Goal: Information Seeking & Learning: Learn about a topic

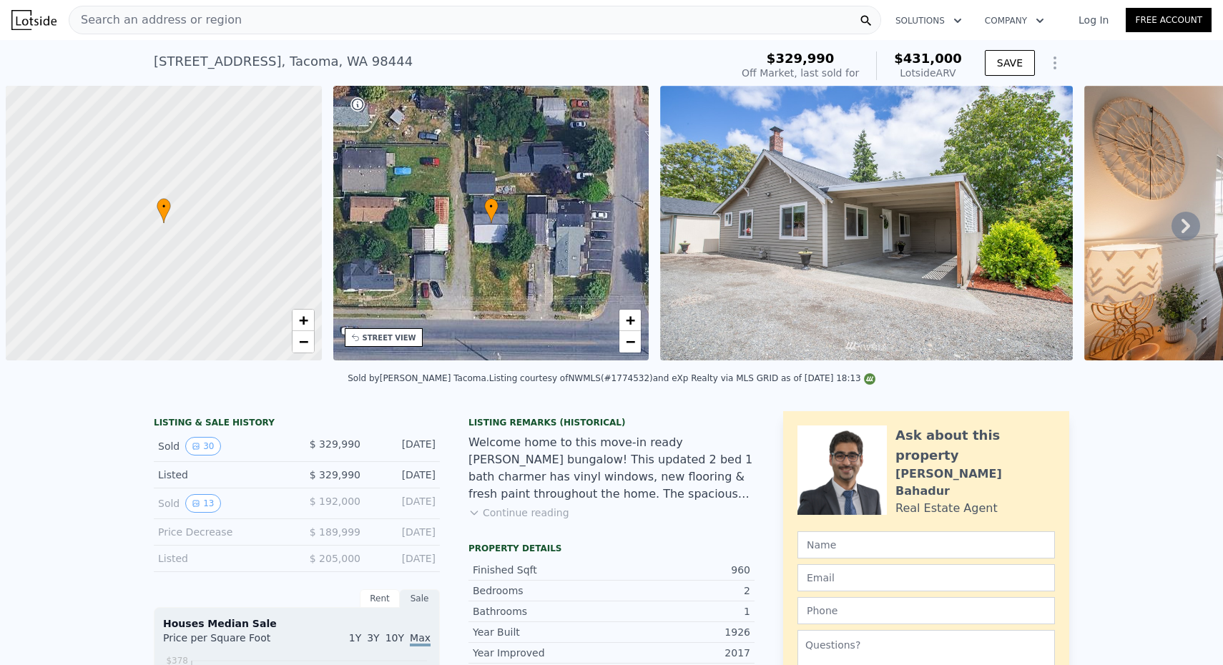
scroll to position [0, 1362]
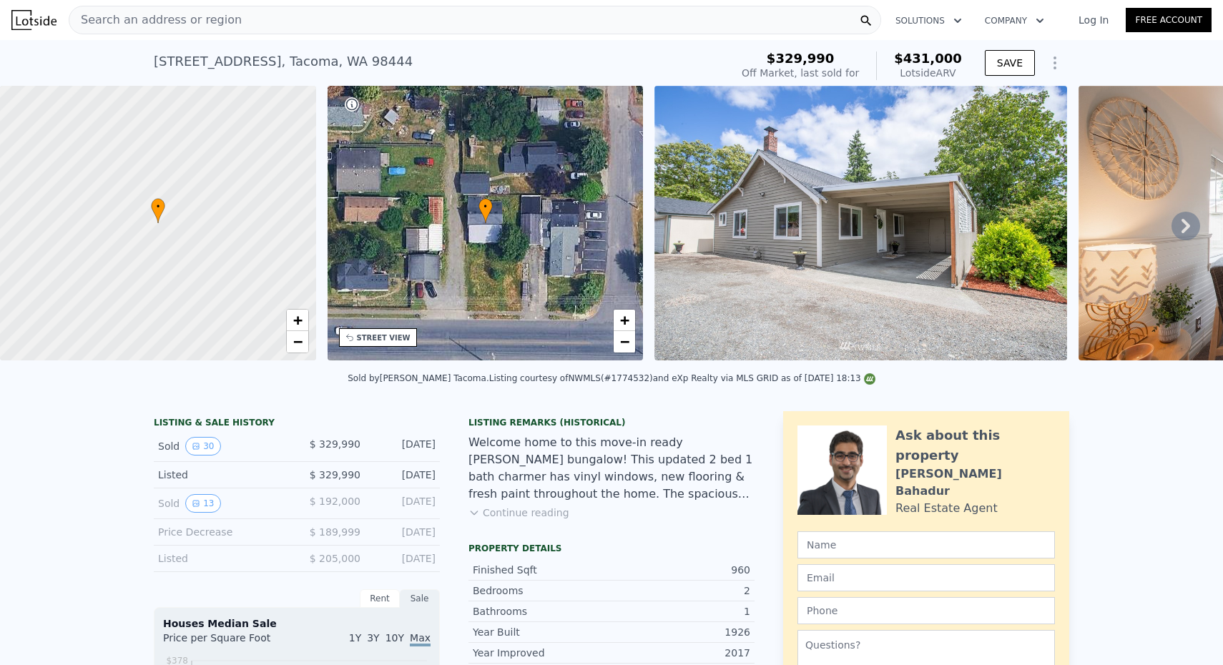
click at [240, 25] on div "Search an address or region" at bounding box center [475, 20] width 813 height 29
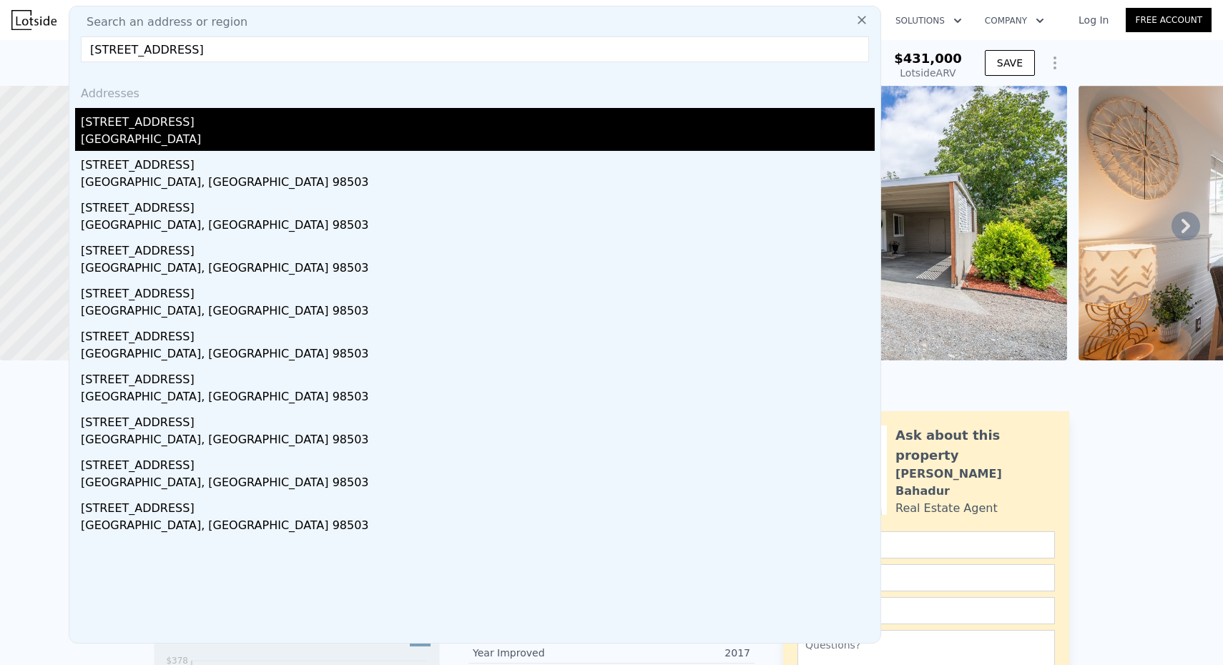
type input "[STREET_ADDRESS]"
click at [219, 121] on div "[STREET_ADDRESS]" at bounding box center [478, 119] width 794 height 23
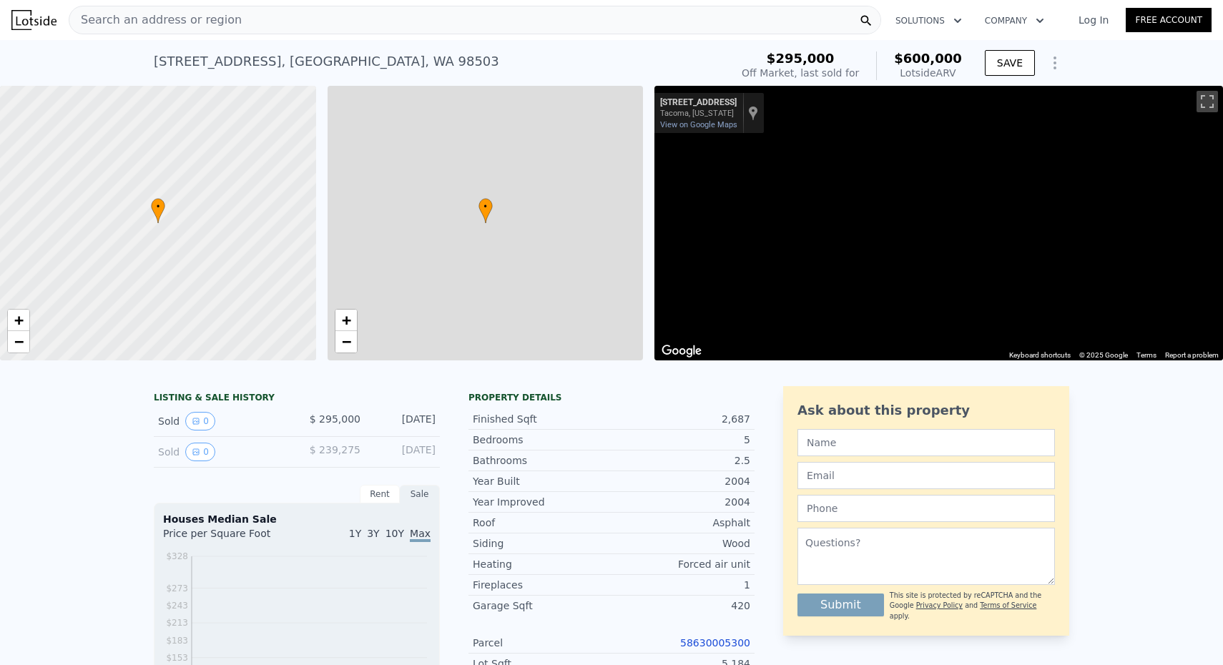
type input "$ 600,000"
type input "4"
type input "3"
type input "5"
type input "2.25"
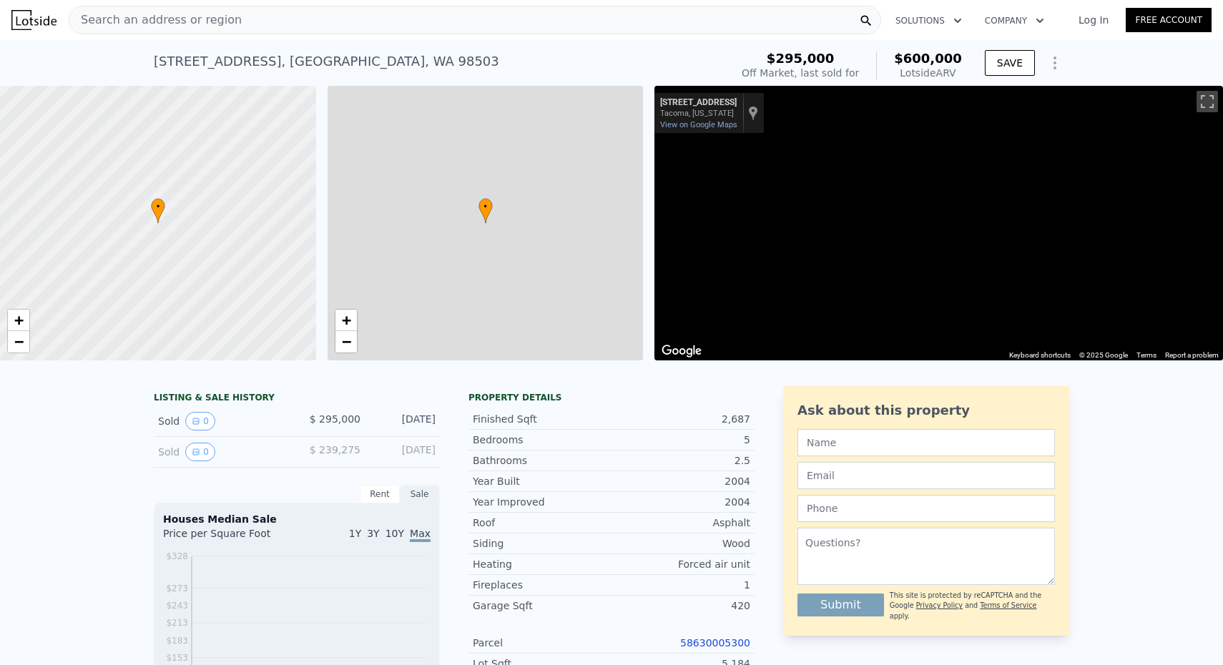
type input "3.25"
type input "2002"
type input "2998"
type input "4002"
type input "6965"
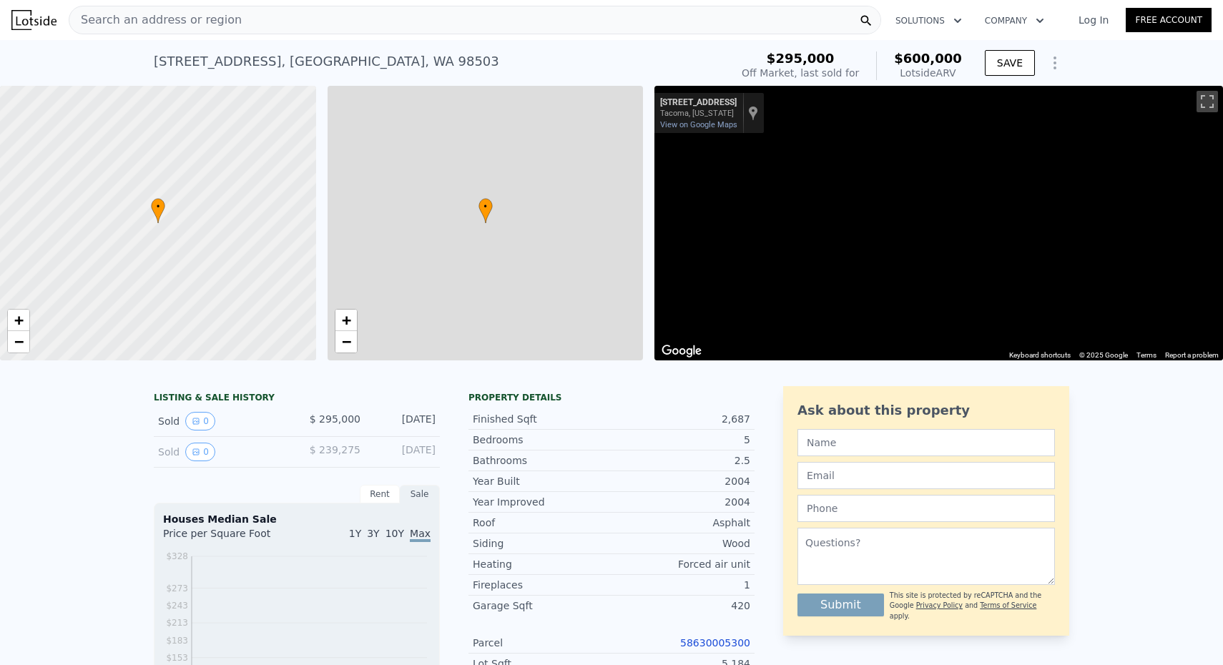
type input "$ 242,932"
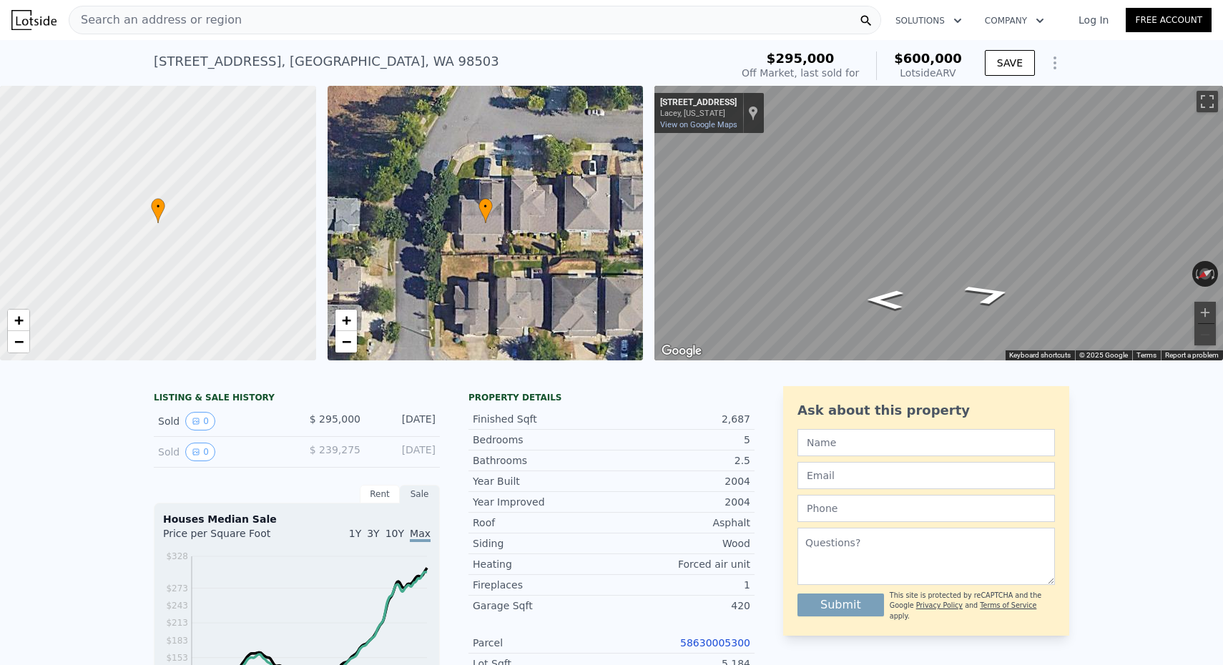
scroll to position [-1, 0]
click at [197, 2] on nav "Search an address or region Solutions Company Open main menu Log In Free Account" at bounding box center [611, 20] width 1223 height 40
click at [195, 19] on span "Search an address or region" at bounding box center [155, 19] width 172 height 17
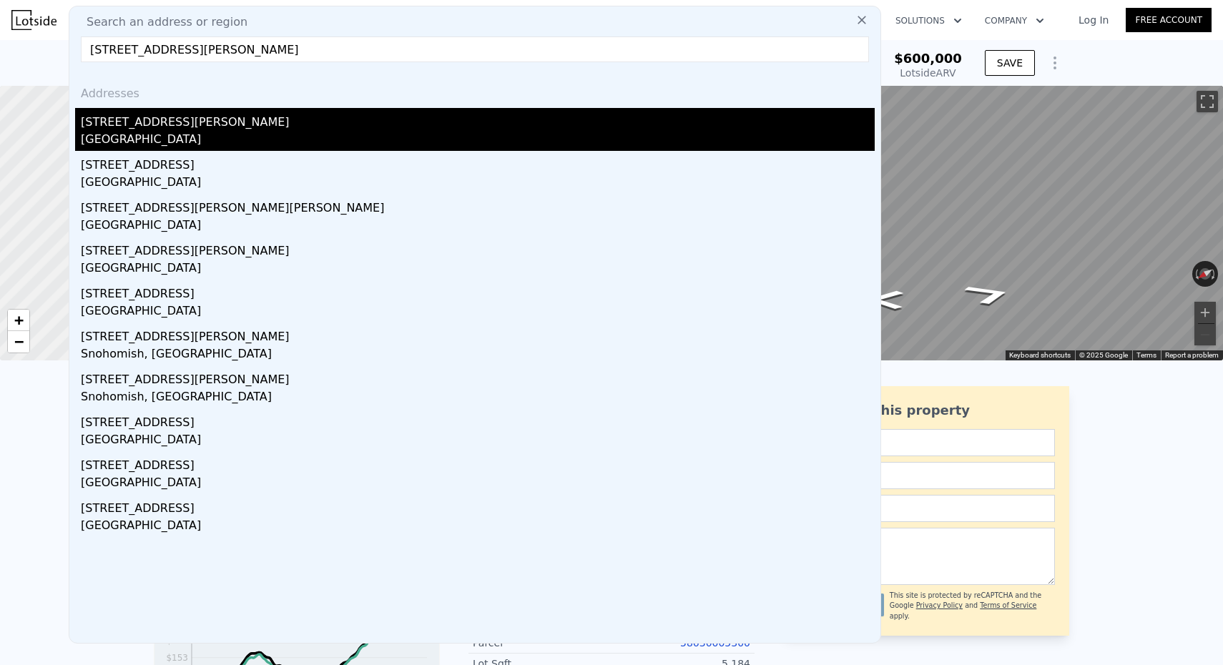
type input "[STREET_ADDRESS][PERSON_NAME]"
click at [167, 135] on div "[GEOGRAPHIC_DATA]" at bounding box center [478, 141] width 794 height 20
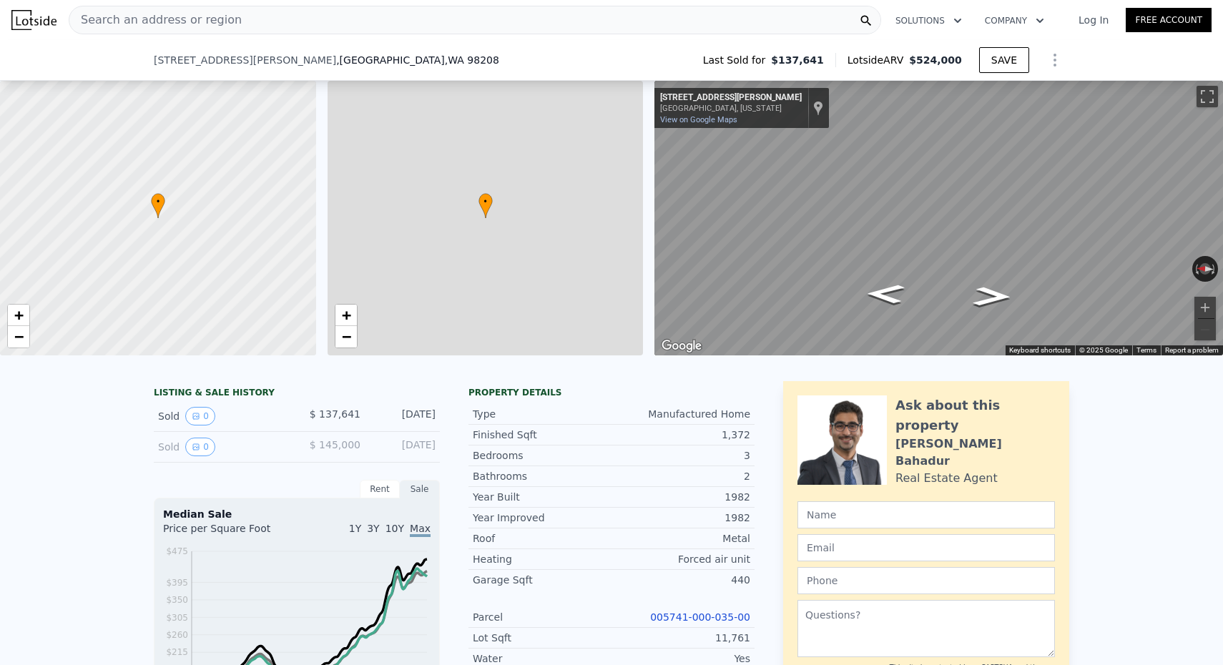
scroll to position [301, 0]
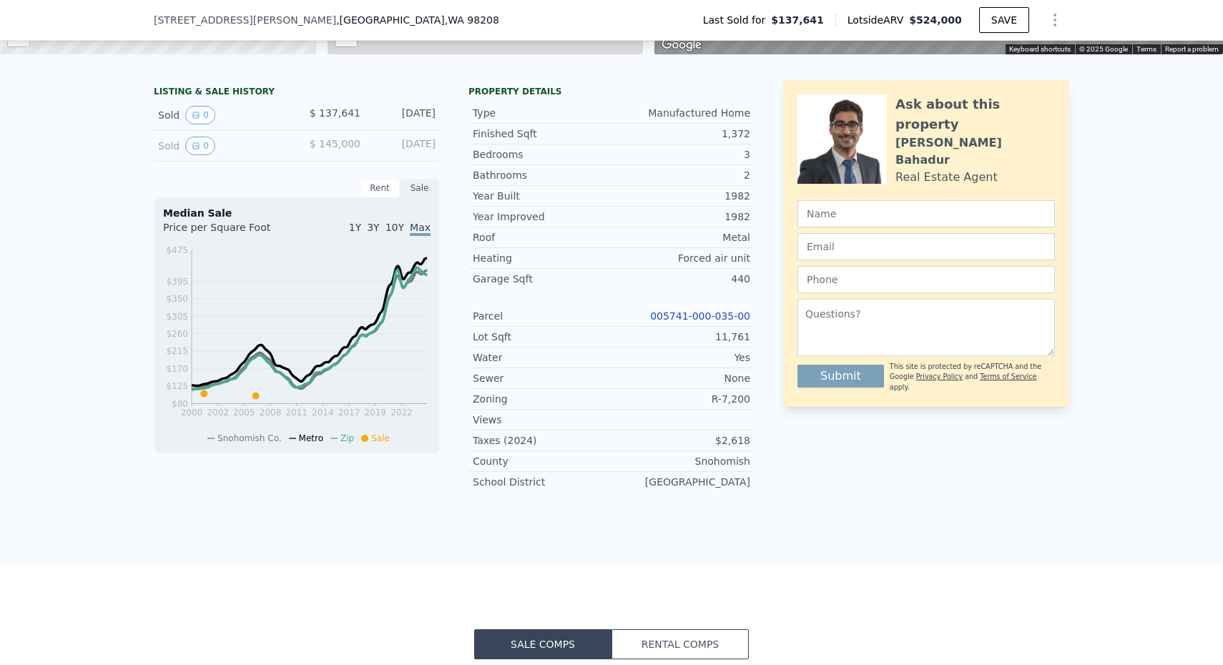
click at [674, 309] on div "005741-000-035-00" at bounding box center [681, 316] width 139 height 14
click at [675, 325] on div "Parcel 005741-000-035-00" at bounding box center [612, 316] width 286 height 21
click at [672, 315] on link "005741-000-035-00" at bounding box center [700, 315] width 100 height 11
